Goal: Task Accomplishment & Management: Complete application form

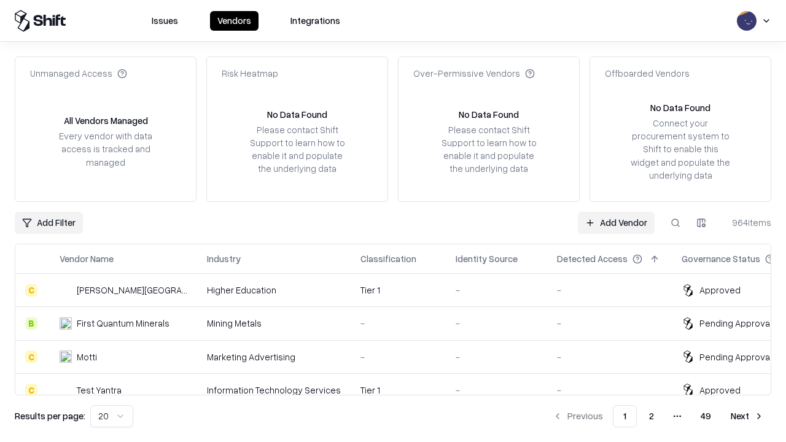
click at [616, 222] on link "Add Vendor" at bounding box center [616, 223] width 77 height 22
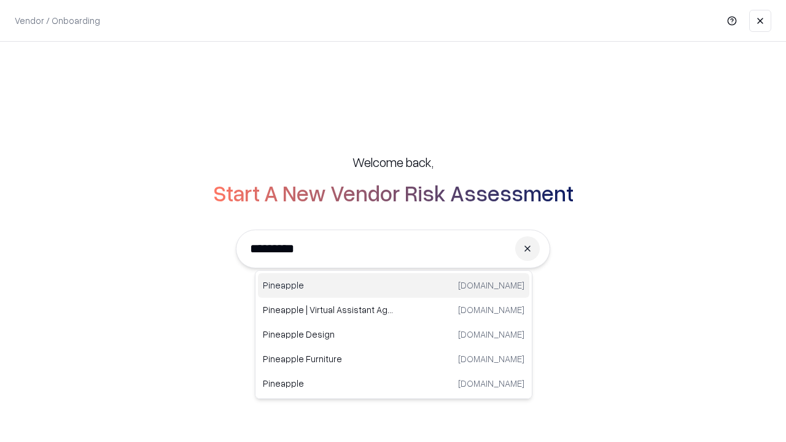
click at [393, 285] on div "Pineapple [DOMAIN_NAME]" at bounding box center [393, 285] width 271 height 25
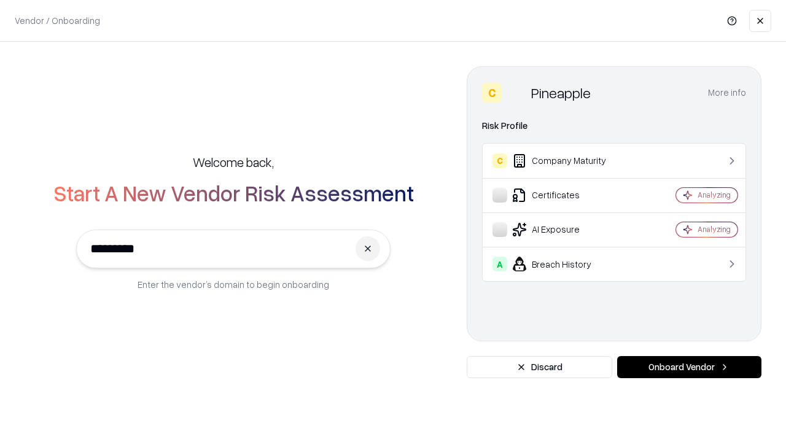
type input "*********"
click at [689, 367] on button "Onboard Vendor" at bounding box center [689, 367] width 144 height 22
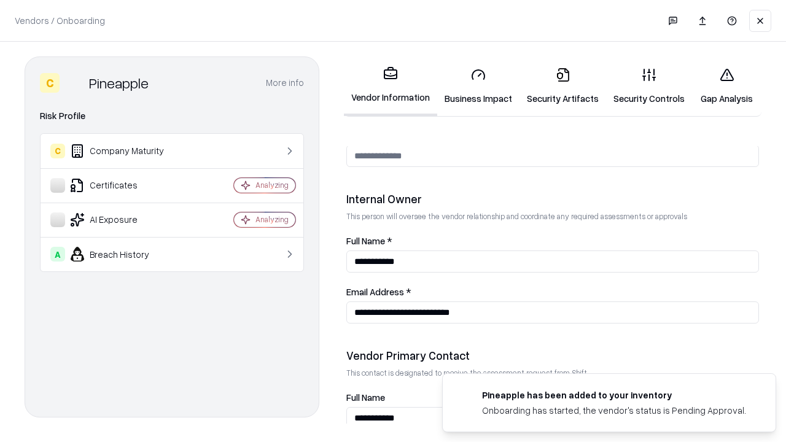
scroll to position [636, 0]
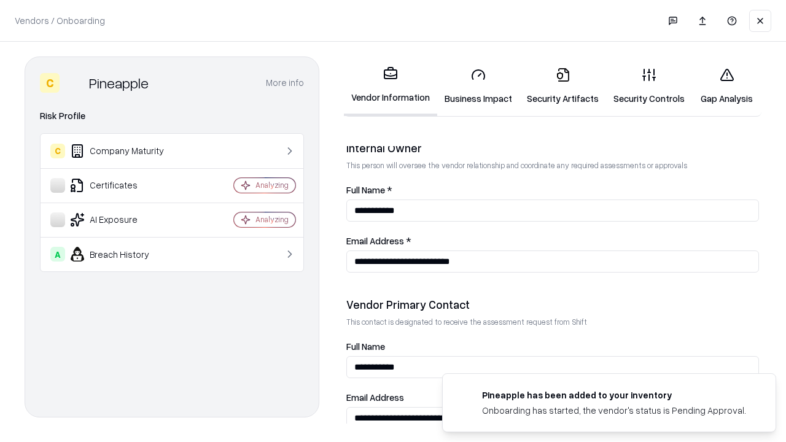
click at [478, 86] on link "Business Impact" at bounding box center [478, 86] width 82 height 57
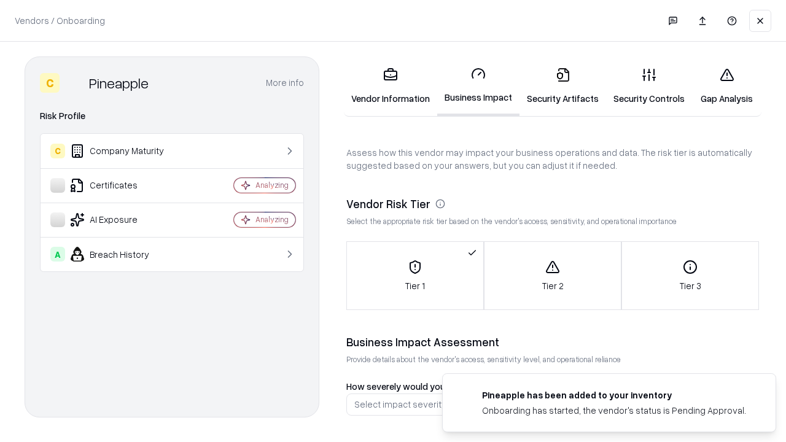
click at [562, 86] on link "Security Artifacts" at bounding box center [562, 86] width 87 height 57
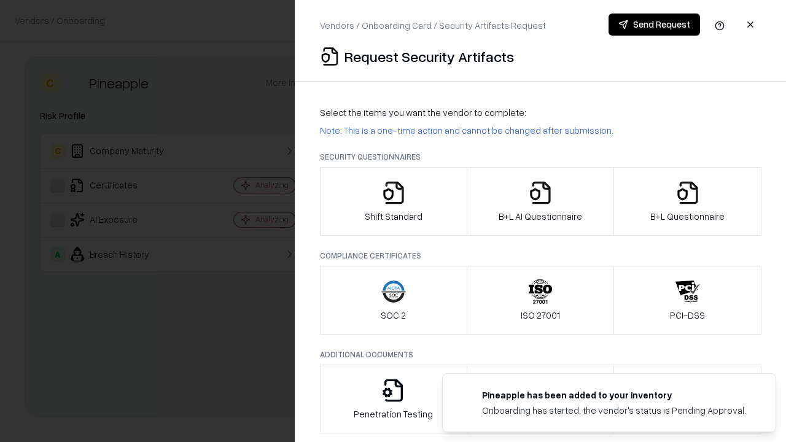
click at [393, 201] on icon "button" at bounding box center [393, 192] width 25 height 25
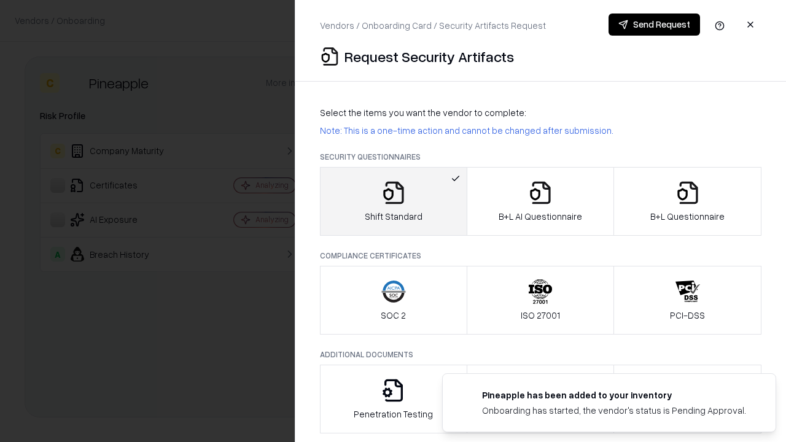
click at [654, 25] on button "Send Request" at bounding box center [653, 25] width 91 height 22
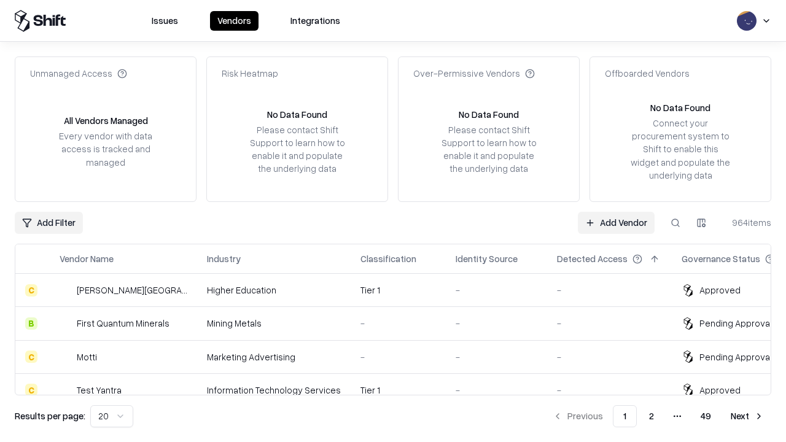
click at [616, 222] on link "Add Vendor" at bounding box center [616, 223] width 77 height 22
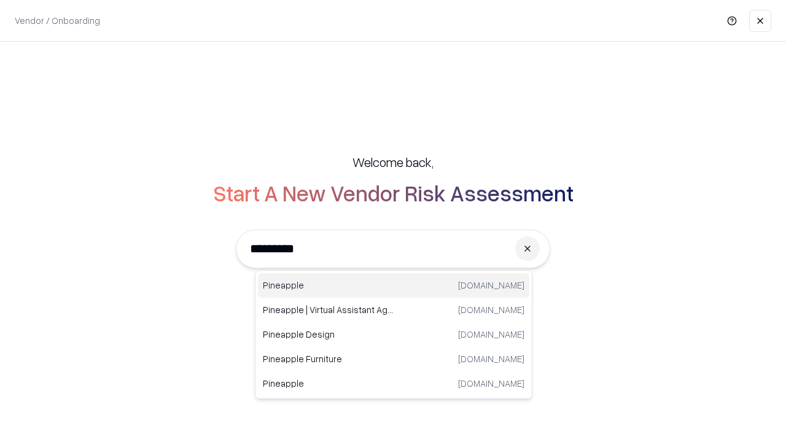
click at [393, 285] on div "Pineapple [DOMAIN_NAME]" at bounding box center [393, 285] width 271 height 25
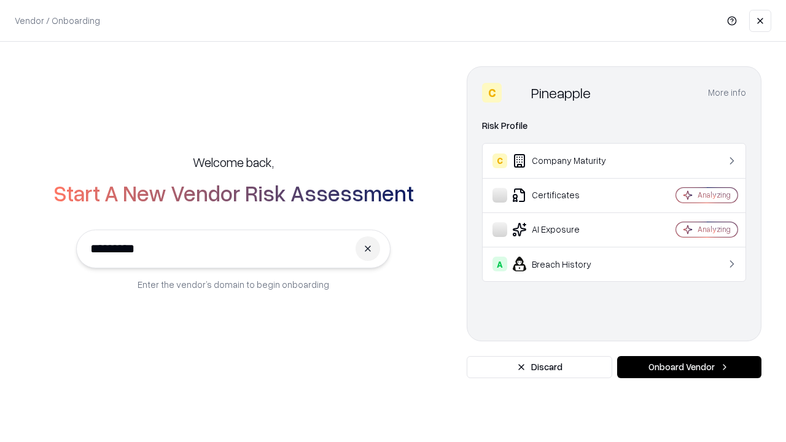
type input "*********"
click at [689, 367] on button "Onboard Vendor" at bounding box center [689, 367] width 144 height 22
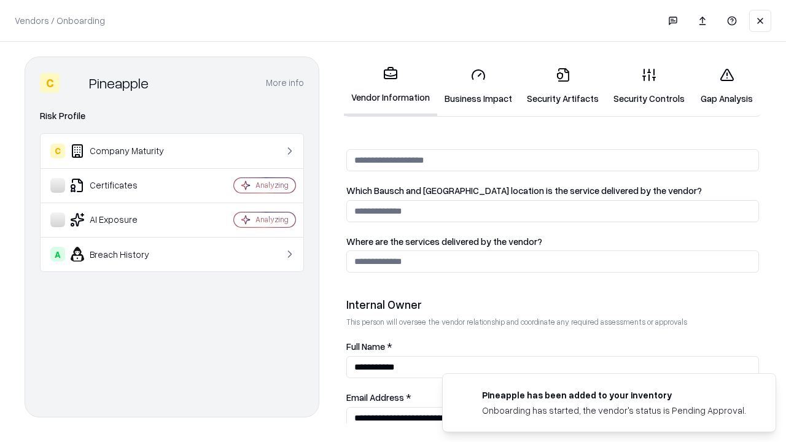
scroll to position [636, 0]
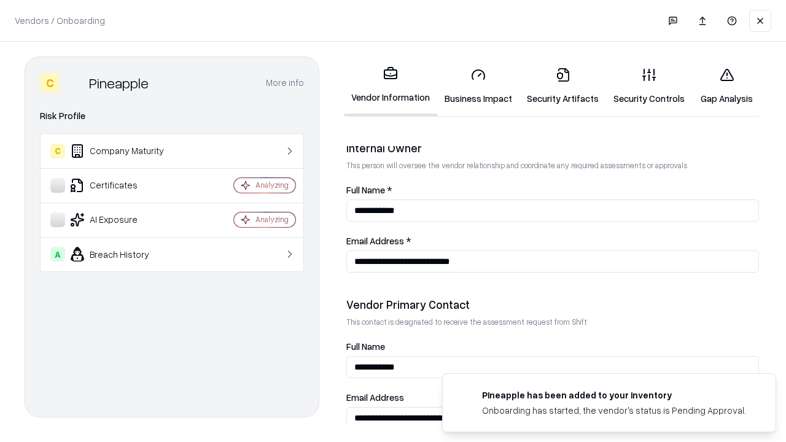
click at [726, 86] on link "Gap Analysis" at bounding box center [726, 86] width 69 height 57
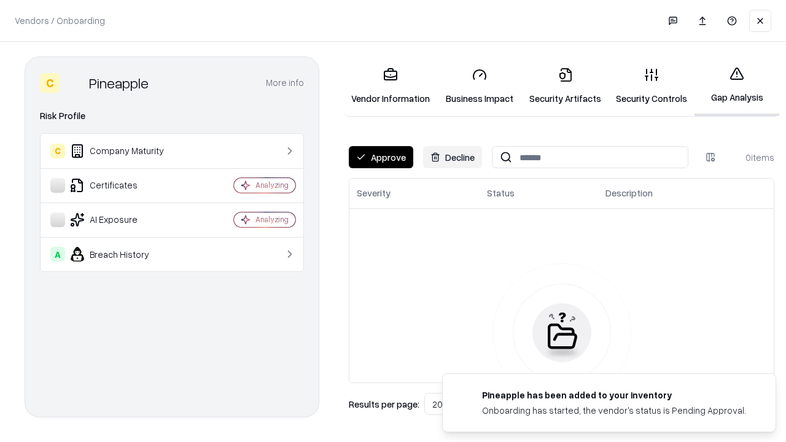
click at [381, 157] on button "Approve" at bounding box center [381, 157] width 64 height 22
